Goal: Navigation & Orientation: Go to known website

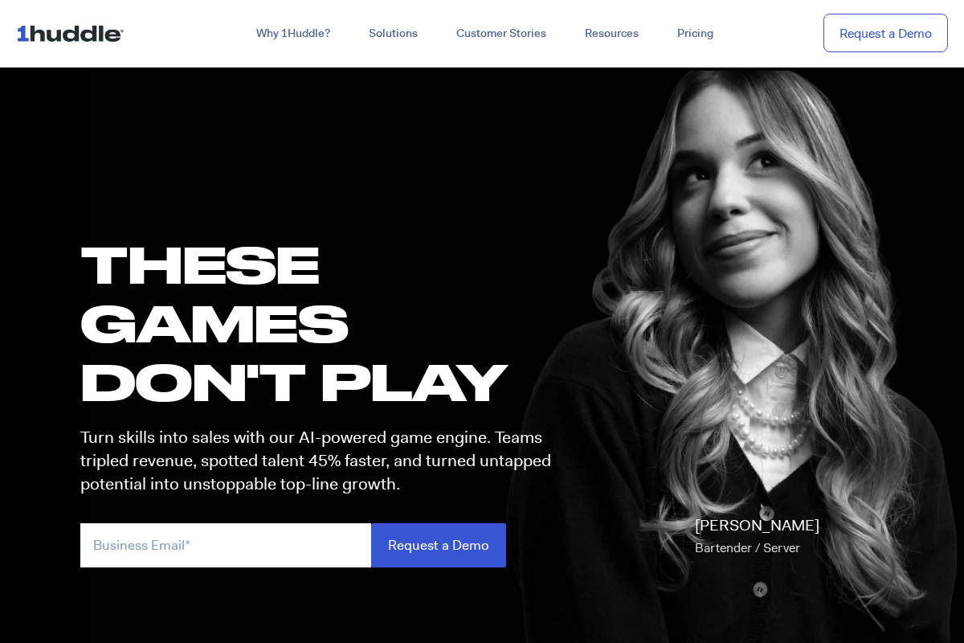
scroll to position [804, 0]
